Goal: Navigation & Orientation: Find specific page/section

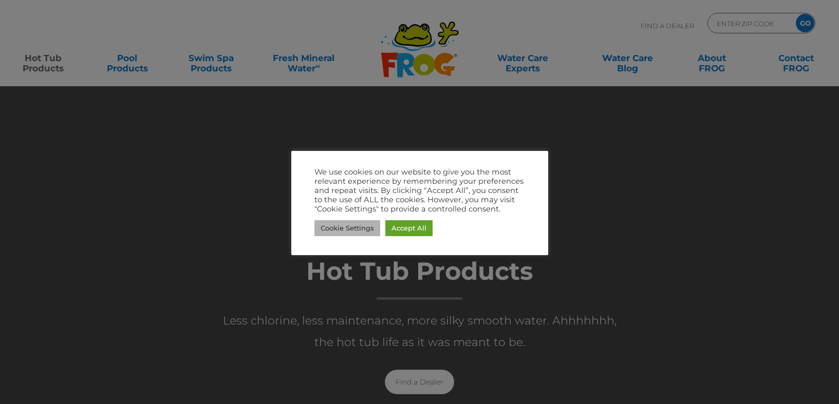
click at [352, 229] on link "Cookie Settings" at bounding box center [347, 228] width 66 height 16
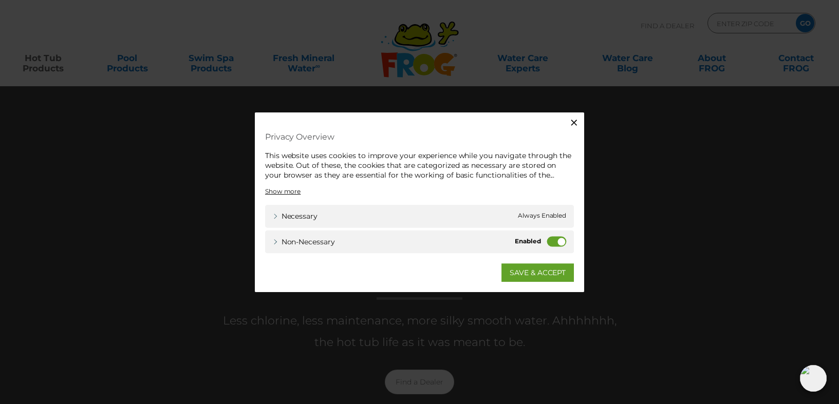
click at [548, 241] on label "Non-necessary" at bounding box center [558, 241] width 20 height 10
click at [0, 0] on input "Non-necessary" at bounding box center [0, 0] width 0 height 0
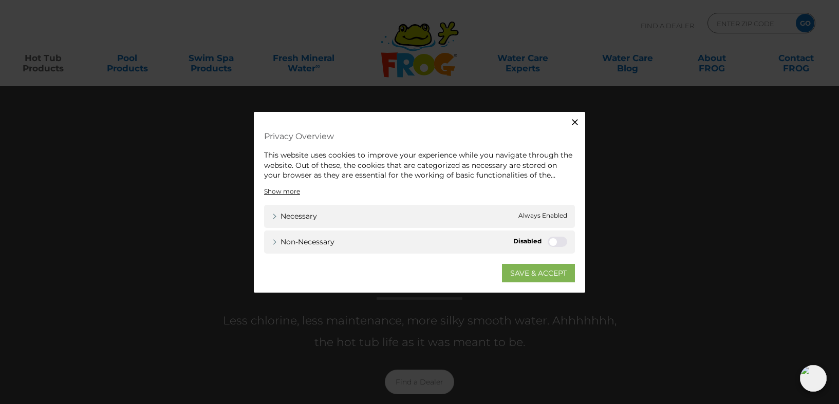
click at [541, 269] on link "SAVE & ACCEPT" at bounding box center [538, 273] width 73 height 18
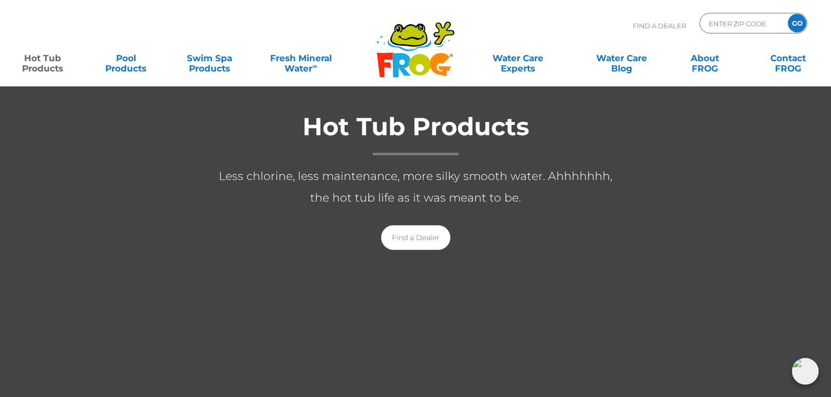
scroll to position [154, 0]
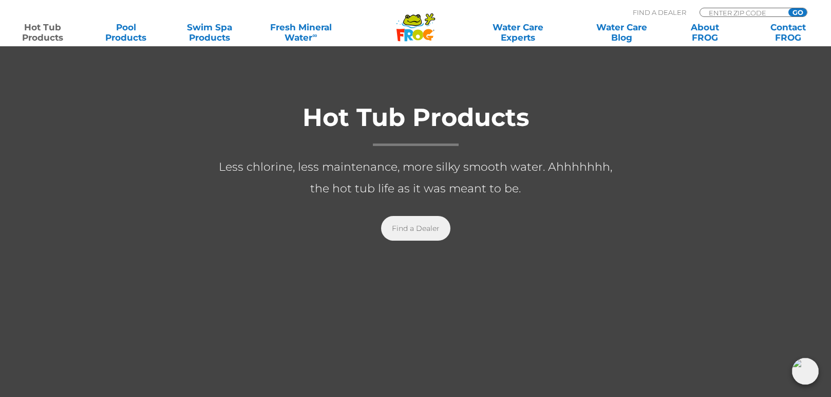
click at [430, 231] on link "Find a Dealer" at bounding box center [415, 228] width 69 height 25
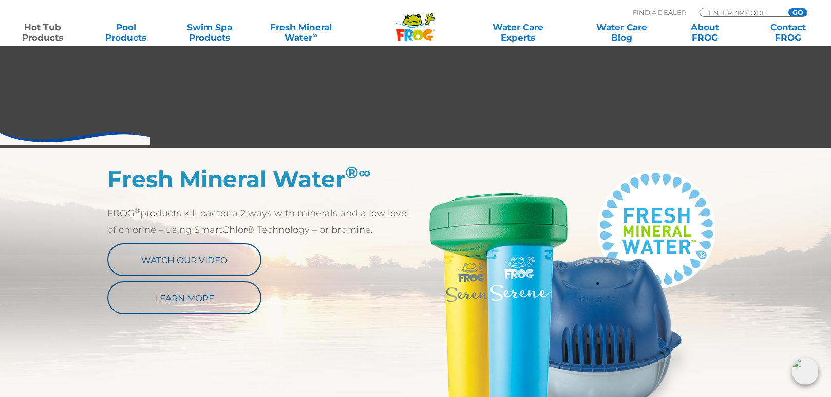
scroll to position [462, 0]
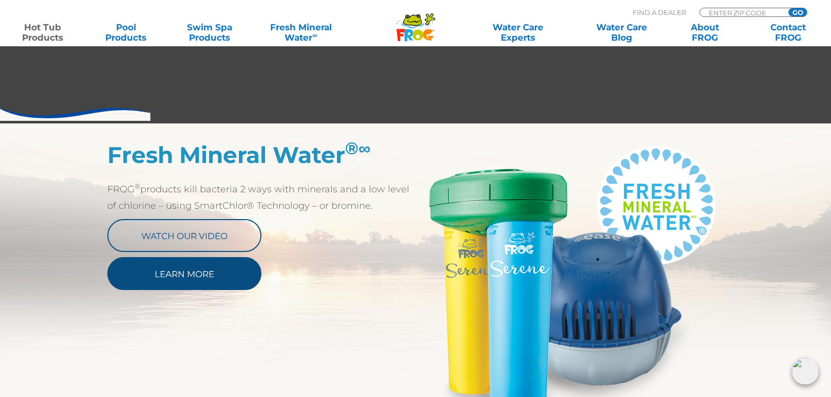
click at [138, 283] on link "Learn More" at bounding box center [184, 273] width 154 height 33
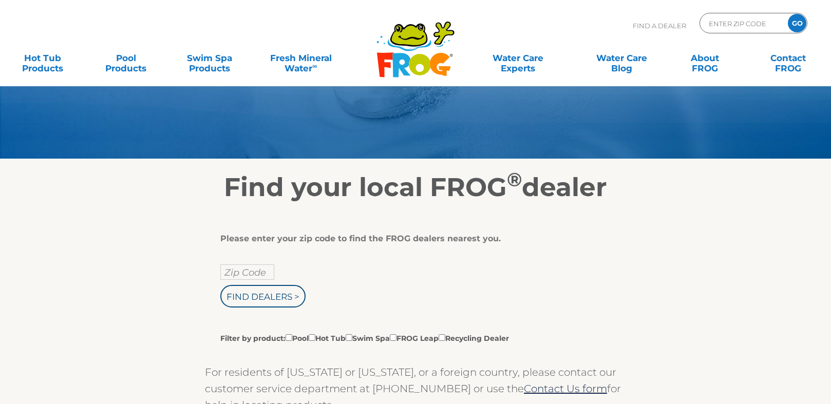
scroll to position [51, 0]
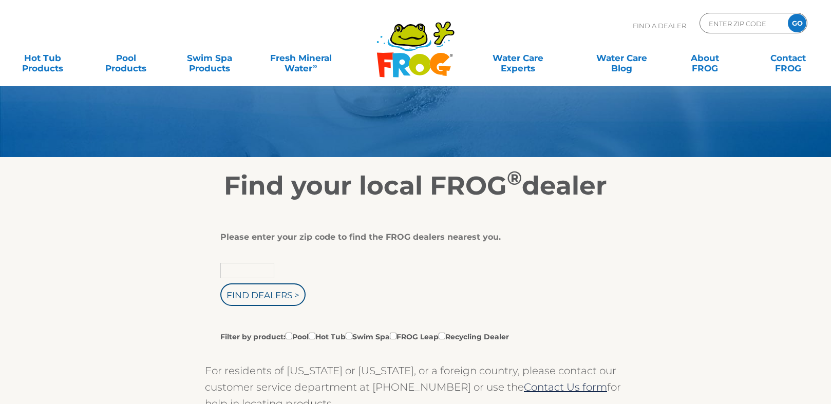
click at [240, 267] on input "text" at bounding box center [247, 270] width 54 height 15
type input "80132"
click at [220, 284] on input "Find Dealers >" at bounding box center [262, 295] width 85 height 23
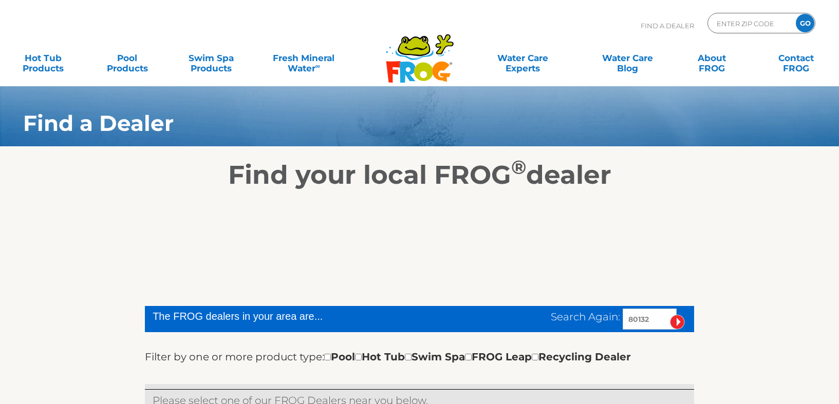
click at [318, 336] on div at bounding box center [419, 340] width 549 height 16
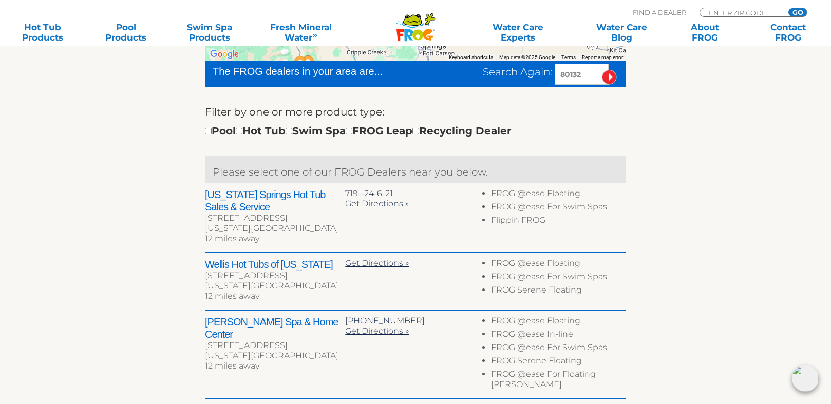
scroll to position [308, 0]
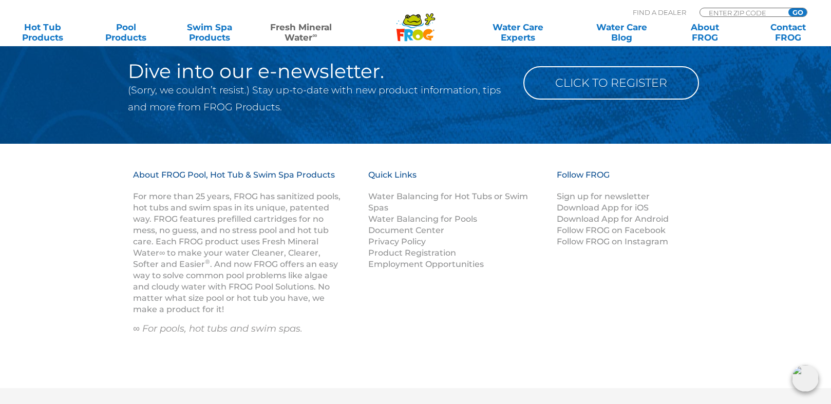
scroll to position [1634, 0]
